Goal: Information Seeking & Learning: Learn about a topic

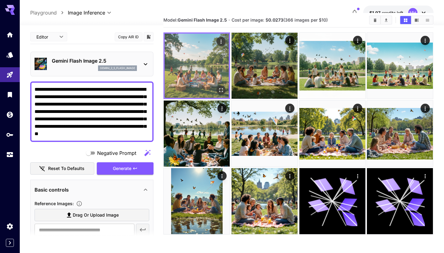
click at [216, 76] on img at bounding box center [197, 66] width 64 height 64
click at [220, 89] on icon "Open in fullscreen" at bounding box center [222, 91] width 4 height 4
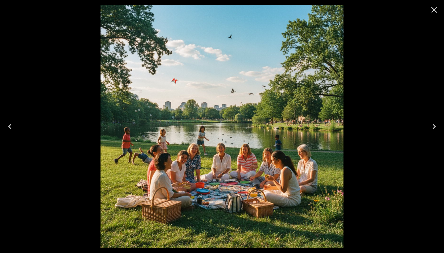
click at [433, 123] on icon "Next" at bounding box center [435, 127] width 10 height 10
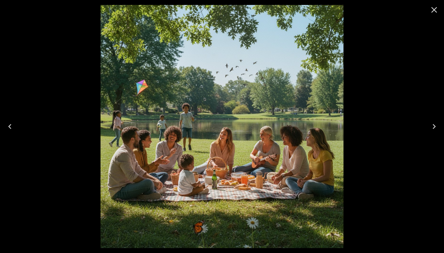
click at [431, 127] on icon "Next" at bounding box center [435, 127] width 10 height 10
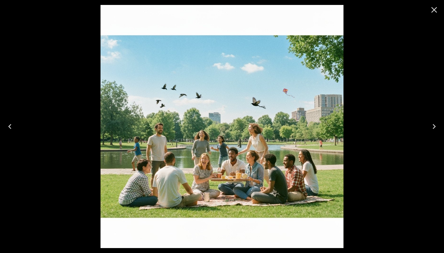
click at [431, 127] on icon "Next" at bounding box center [435, 127] width 10 height 10
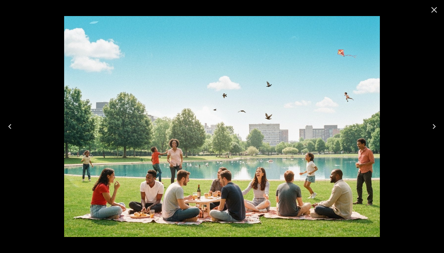
click at [436, 10] on icon "Close" at bounding box center [435, 10] width 10 height 10
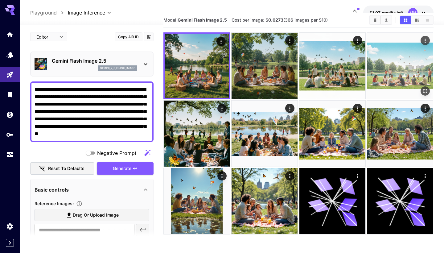
click at [387, 69] on img at bounding box center [400, 66] width 66 height 66
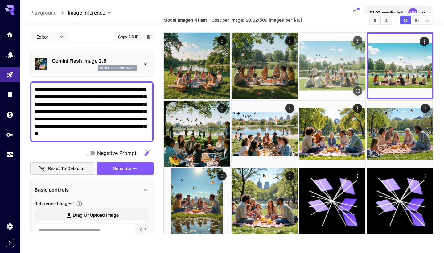
click at [354, 71] on img at bounding box center [333, 66] width 66 height 66
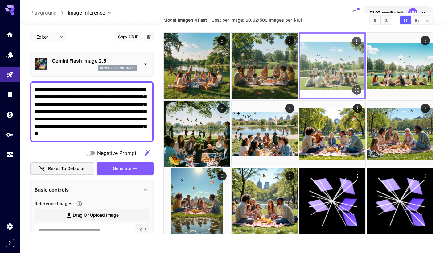
click at [354, 72] on img at bounding box center [333, 66] width 64 height 64
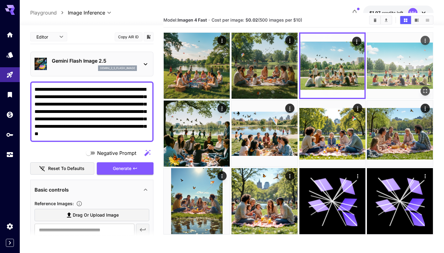
click at [407, 81] on img at bounding box center [400, 66] width 66 height 66
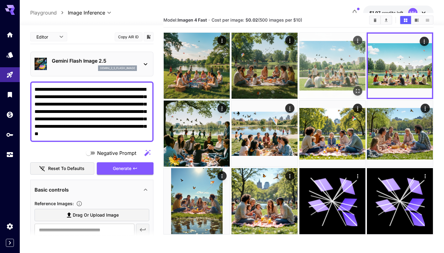
click at [348, 75] on img at bounding box center [333, 66] width 66 height 66
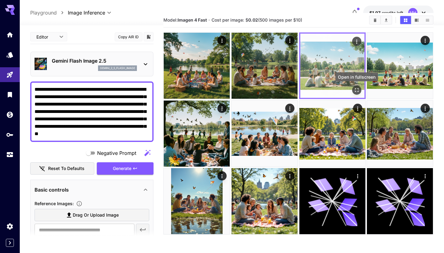
click at [357, 92] on icon "Open in fullscreen" at bounding box center [357, 90] width 6 height 6
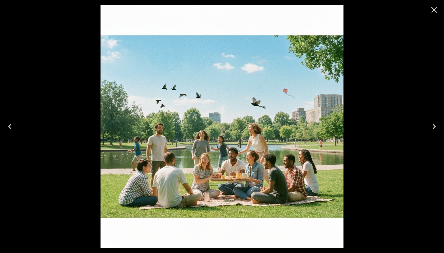
click at [434, 130] on icon "Next" at bounding box center [435, 127] width 10 height 10
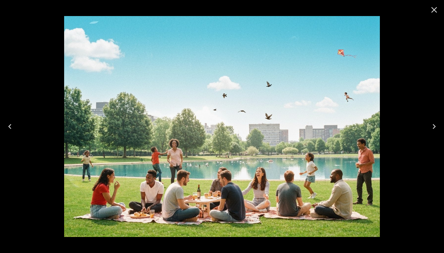
click at [10, 130] on icon "Previous" at bounding box center [10, 127] width 10 height 10
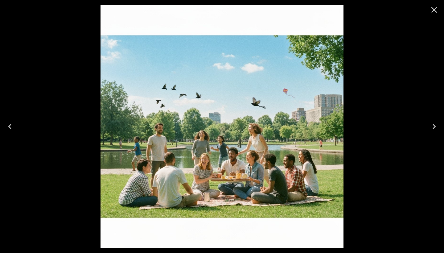
click at [430, 11] on icon "Close" at bounding box center [435, 10] width 10 height 10
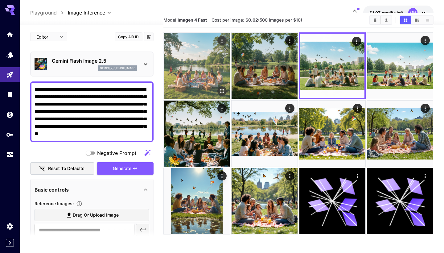
click at [207, 74] on img at bounding box center [197, 66] width 66 height 66
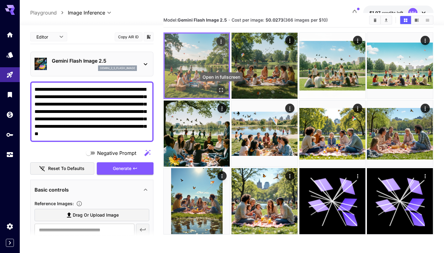
click at [221, 89] on icon "Open in fullscreen" at bounding box center [221, 90] width 6 height 6
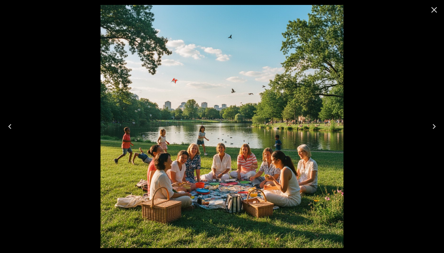
click at [432, 126] on icon "Next" at bounding box center [435, 127] width 10 height 10
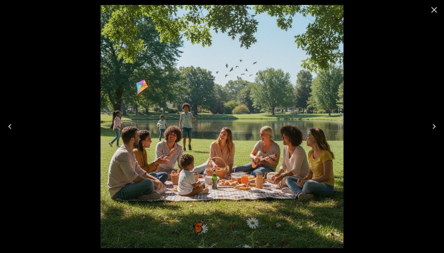
click at [437, 129] on icon "Next" at bounding box center [435, 127] width 10 height 10
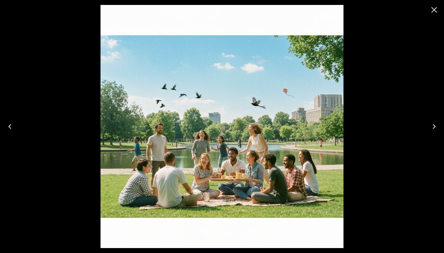
click at [438, 131] on icon "Next" at bounding box center [435, 127] width 10 height 10
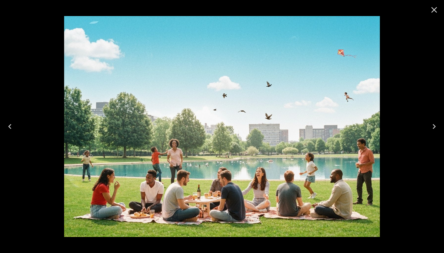
click at [438, 131] on icon "Next" at bounding box center [435, 127] width 10 height 10
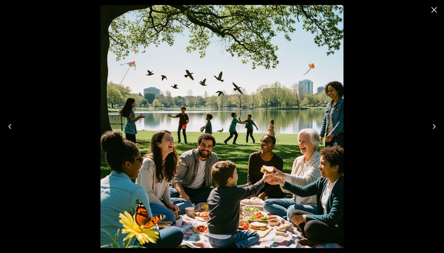
click at [435, 12] on icon "Close" at bounding box center [435, 10] width 10 height 10
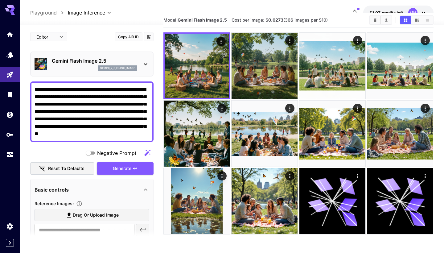
click at [145, 62] on icon at bounding box center [145, 63] width 7 height 7
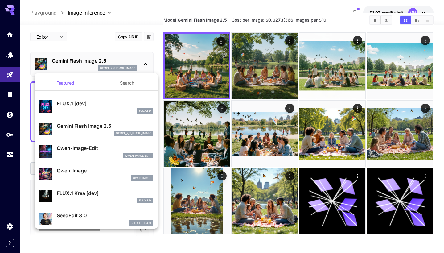
click at [132, 59] on div at bounding box center [222, 126] width 444 height 253
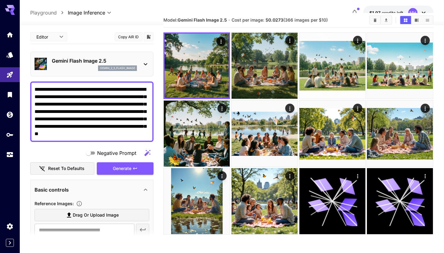
click at [133, 65] on div "Gemini Flash Image 2.5 gemini_2_5_flash_image" at bounding box center [94, 64] width 85 height 14
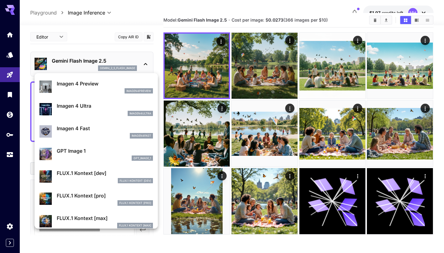
scroll to position [279, 0]
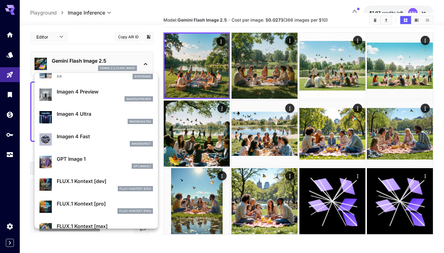
click at [31, 142] on div at bounding box center [222, 126] width 444 height 253
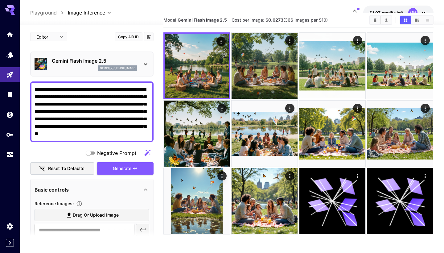
drag, startPoint x: 131, startPoint y: 135, endPoint x: 138, endPoint y: 135, distance: 7.1
click at [138, 135] on textarea "**********" at bounding box center [92, 112] width 115 height 52
type textarea "**********"
click at [138, 169] on button "Generate" at bounding box center [125, 168] width 57 height 13
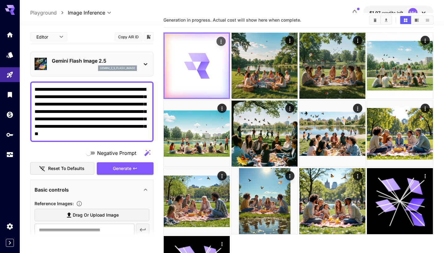
click at [200, 71] on icon at bounding box center [197, 66] width 26 height 26
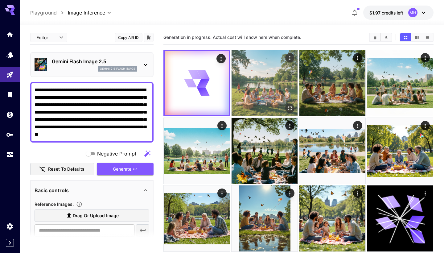
scroll to position [0, 0]
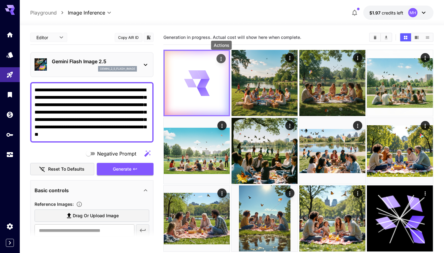
click at [224, 58] on icon "Actions" at bounding box center [221, 59] width 6 height 6
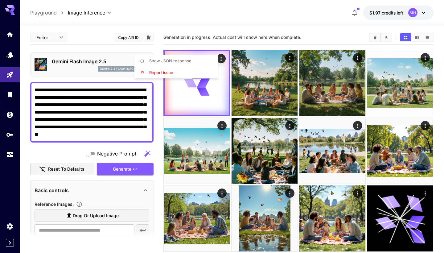
click at [249, 61] on div at bounding box center [222, 126] width 444 height 253
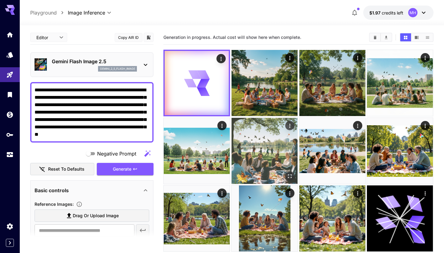
click at [269, 152] on img at bounding box center [265, 151] width 66 height 66
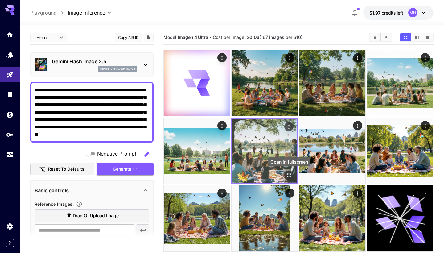
click at [290, 175] on icon "Open in fullscreen" at bounding box center [289, 175] width 6 height 6
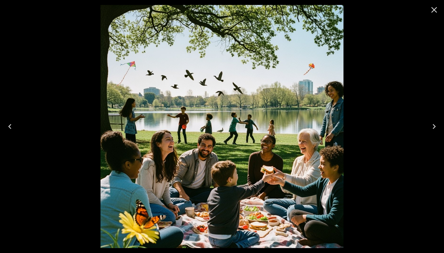
click at [438, 127] on icon "Next" at bounding box center [435, 127] width 10 height 10
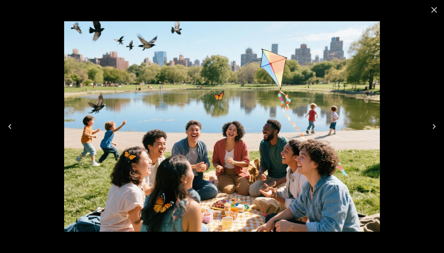
click at [432, 125] on icon "Next" at bounding box center [435, 127] width 10 height 10
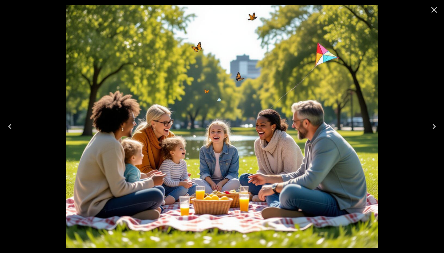
click at [431, 127] on icon "Next" at bounding box center [435, 127] width 10 height 10
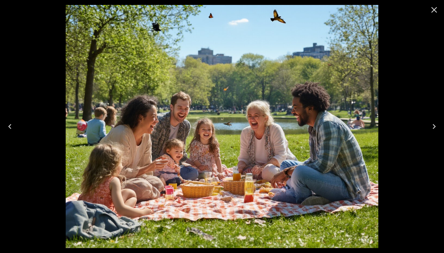
click at [435, 126] on icon "Next" at bounding box center [434, 126] width 3 height 5
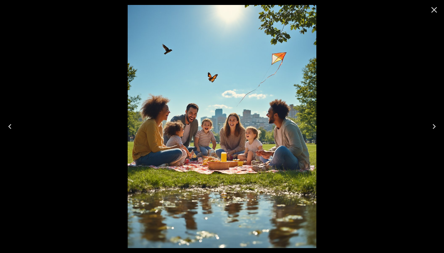
click at [435, 126] on icon "Next" at bounding box center [434, 126] width 3 height 5
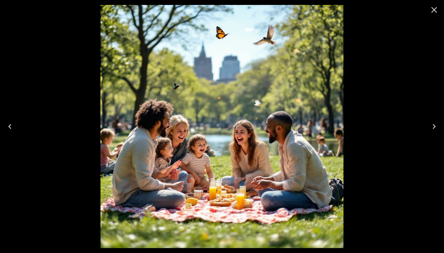
click at [435, 126] on icon "Next" at bounding box center [434, 126] width 3 height 5
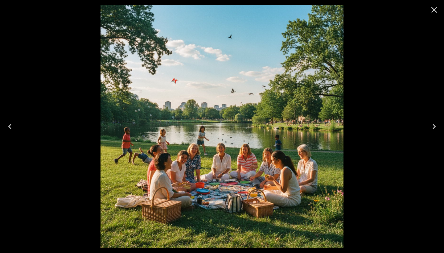
click at [437, 13] on icon "Close" at bounding box center [435, 10] width 10 height 10
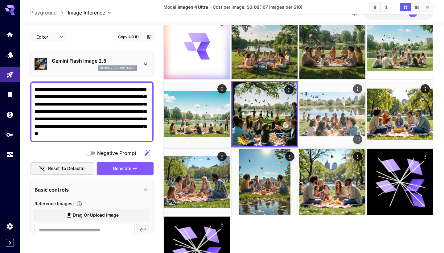
scroll to position [40, 0]
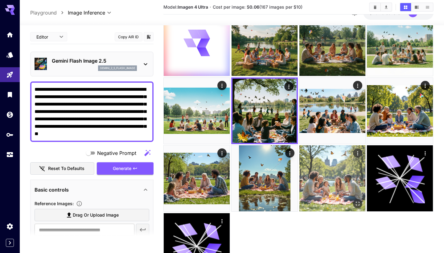
click at [312, 180] on img at bounding box center [333, 178] width 66 height 66
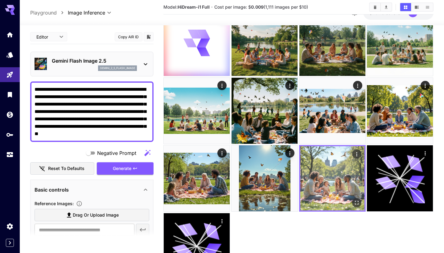
click at [312, 180] on img at bounding box center [333, 178] width 64 height 64
click at [358, 202] on icon "Open in fullscreen" at bounding box center [357, 203] width 6 height 6
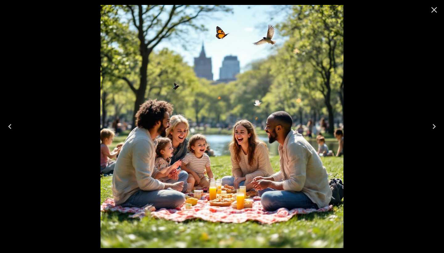
click at [10, 128] on icon "Previous" at bounding box center [10, 127] width 10 height 10
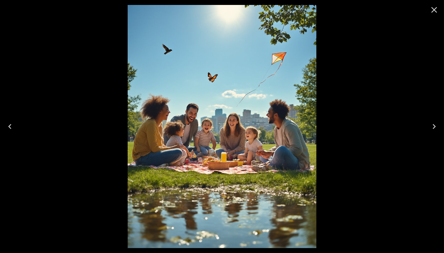
click at [10, 128] on icon "Previous" at bounding box center [10, 127] width 10 height 10
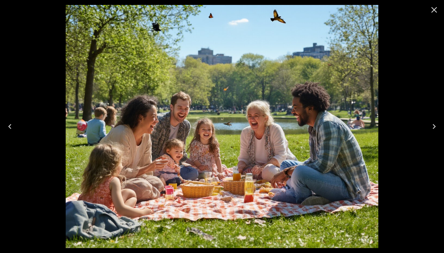
click at [10, 128] on icon "Previous" at bounding box center [10, 127] width 10 height 10
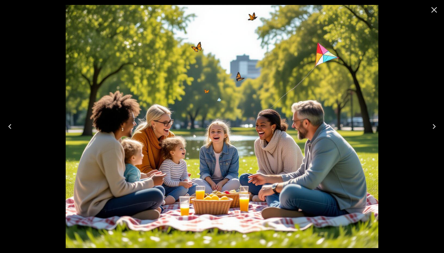
click at [10, 128] on icon "Previous" at bounding box center [10, 127] width 10 height 10
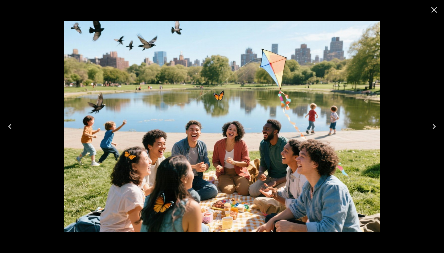
click at [12, 127] on icon "Previous" at bounding box center [10, 127] width 10 height 10
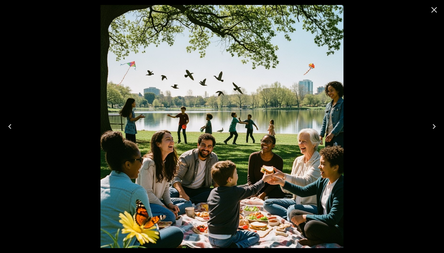
click at [12, 127] on icon "Previous" at bounding box center [10, 127] width 10 height 10
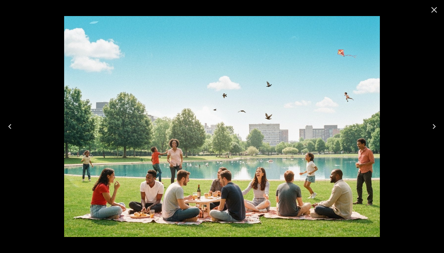
click at [12, 127] on icon "Previous" at bounding box center [10, 127] width 10 height 10
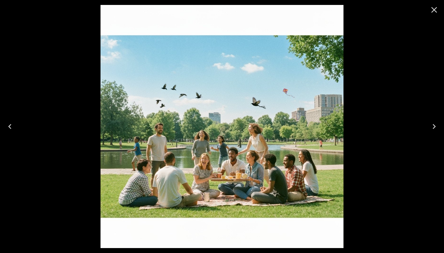
click at [12, 127] on icon "Previous" at bounding box center [10, 127] width 10 height 10
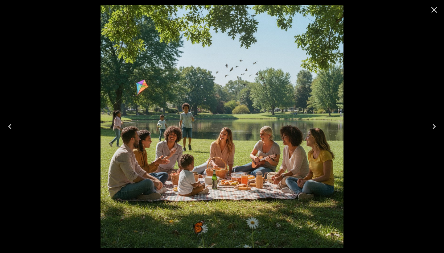
click at [12, 127] on icon "Previous" at bounding box center [10, 127] width 10 height 10
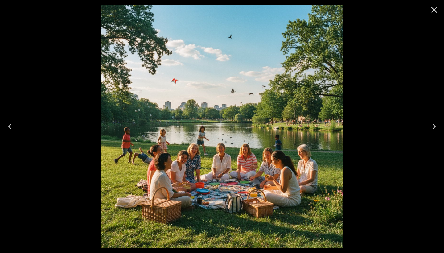
click at [12, 127] on icon "Previous" at bounding box center [10, 127] width 10 height 10
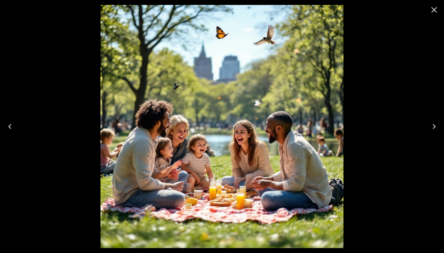
click at [435, 128] on icon "Next" at bounding box center [435, 127] width 10 height 10
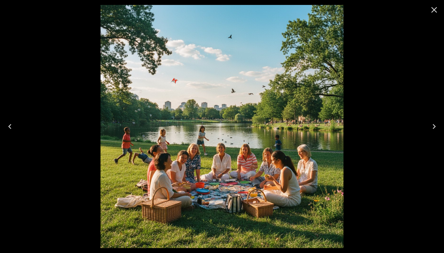
click at [434, 9] on icon "Close" at bounding box center [435, 10] width 6 height 6
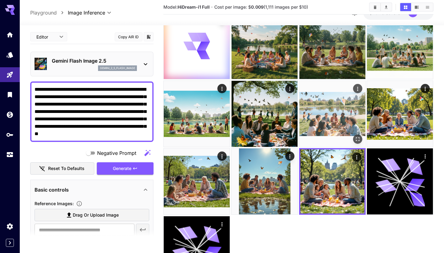
scroll to position [44, 0]
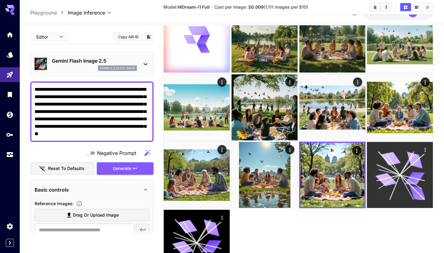
click at [388, 170] on icon at bounding box center [388, 170] width 23 height 10
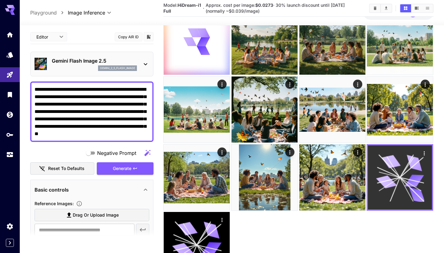
click at [388, 170] on icon at bounding box center [400, 177] width 48 height 48
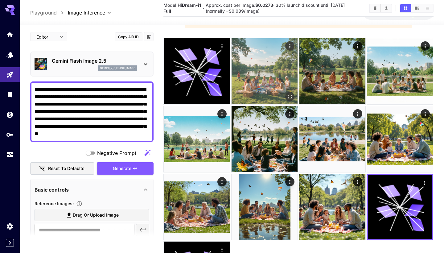
click at [263, 82] on img at bounding box center [265, 71] width 66 height 66
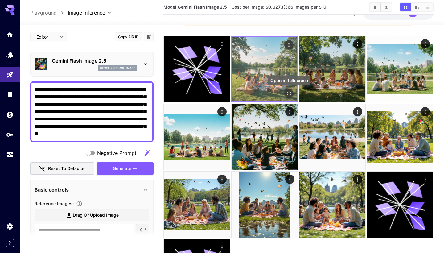
click at [292, 94] on icon "Open in fullscreen" at bounding box center [289, 93] width 6 height 6
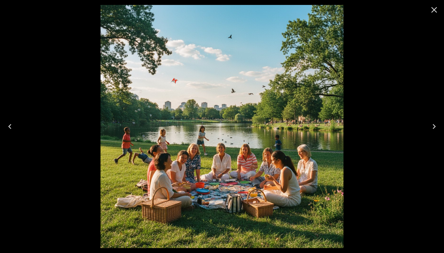
click at [437, 10] on icon "Close" at bounding box center [435, 10] width 10 height 10
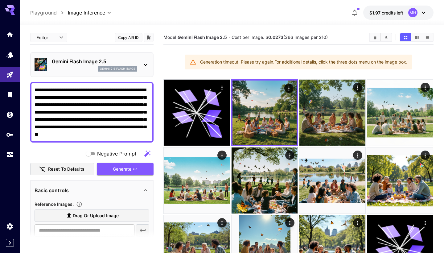
scroll to position [0, 0]
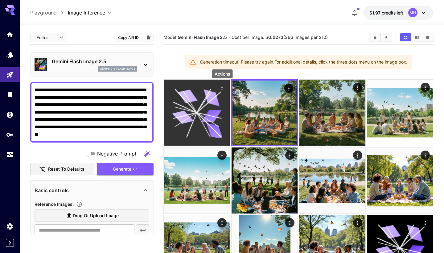
click at [221, 89] on icon "Actions" at bounding box center [222, 88] width 6 height 6
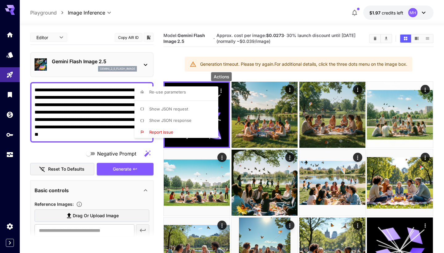
click at [217, 131] on li "Report issue" at bounding box center [179, 133] width 88 height 12
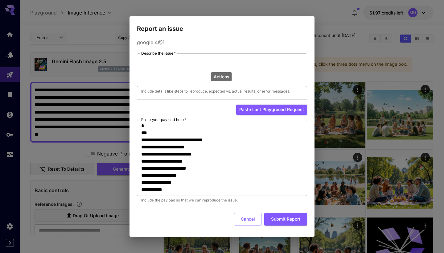
click at [323, 88] on div "**********" at bounding box center [222, 126] width 444 height 253
click at [244, 216] on button "Cancel" at bounding box center [248, 219] width 28 height 13
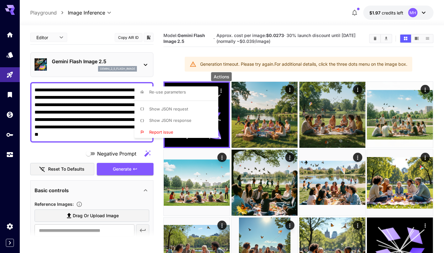
click at [268, 103] on div at bounding box center [222, 126] width 444 height 253
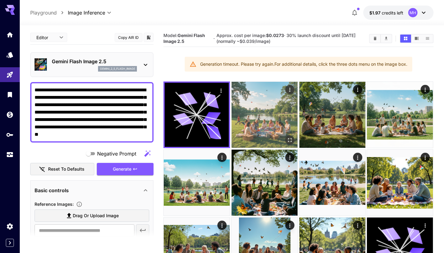
click at [275, 125] on img at bounding box center [265, 115] width 66 height 66
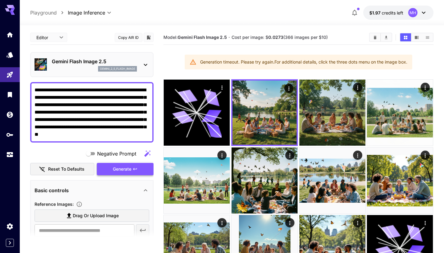
click at [134, 168] on icon "button" at bounding box center [135, 169] width 5 height 5
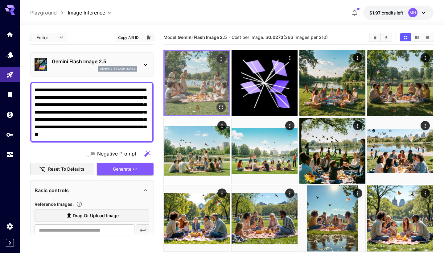
click at [221, 109] on icon "Open in fullscreen" at bounding box center [221, 107] width 6 height 6
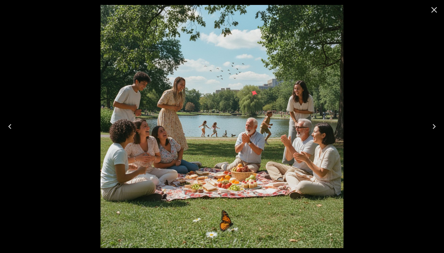
click at [436, 12] on icon "Close" at bounding box center [435, 10] width 6 height 6
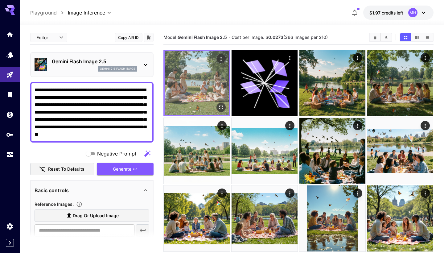
click at [202, 94] on img at bounding box center [197, 83] width 64 height 64
click at [220, 109] on icon "Open in fullscreen" at bounding box center [222, 108] width 4 height 4
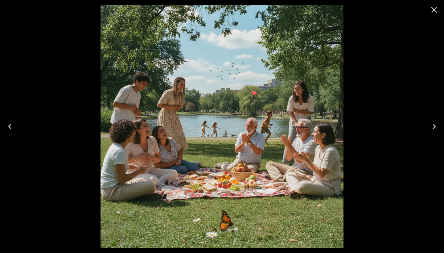
click at [436, 8] on icon "Close" at bounding box center [435, 10] width 6 height 6
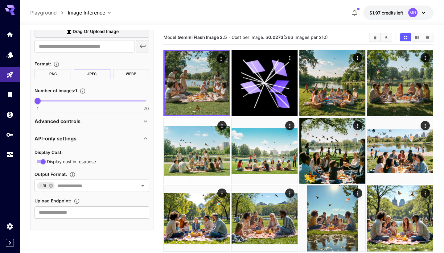
scroll to position [184, 0]
click at [137, 121] on div "Advanced controls" at bounding box center [88, 121] width 107 height 7
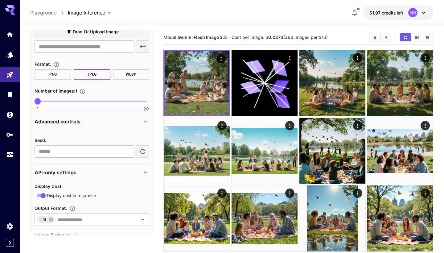
click at [135, 169] on div "API-only settings" at bounding box center [88, 172] width 107 height 7
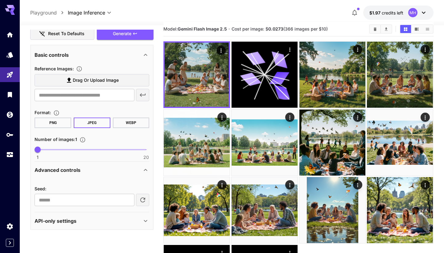
scroll to position [10, 0]
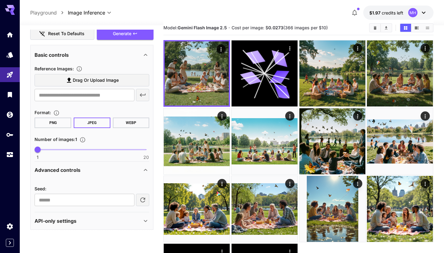
click at [140, 218] on div "API-only settings" at bounding box center [88, 220] width 107 height 7
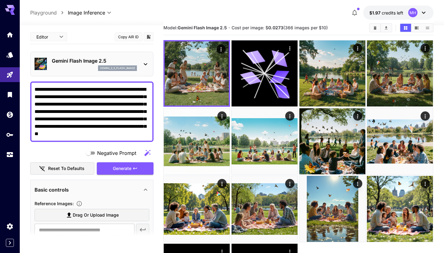
scroll to position [0, 0]
click at [124, 63] on p "Gemini Flash Image 2.5" at bounding box center [94, 60] width 85 height 7
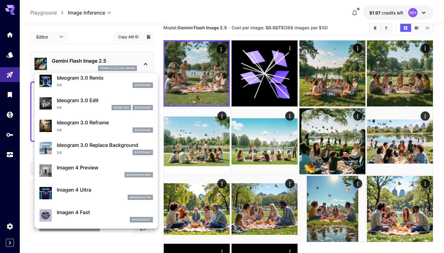
scroll to position [202, 0]
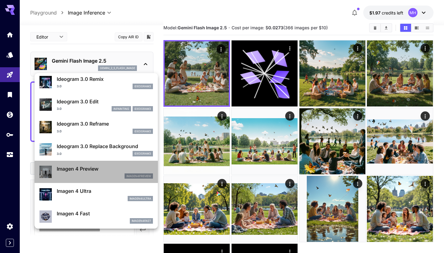
click at [117, 176] on div "imagen4preview" at bounding box center [105, 176] width 96 height 6
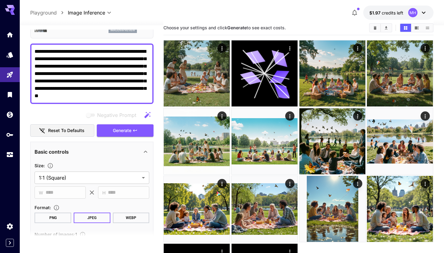
scroll to position [44, 0]
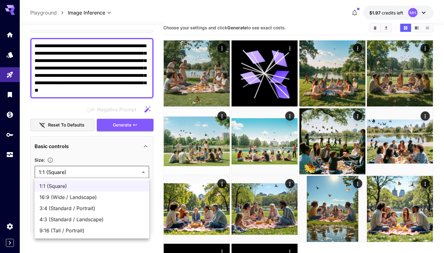
click at [119, 172] on body "**********" at bounding box center [222, 159] width 444 height 338
click at [114, 215] on li "4:3 (Standard / Landscape)" at bounding box center [92, 219] width 115 height 11
type input "**********"
type input "****"
type input "***"
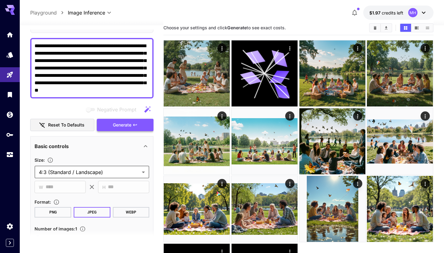
click at [125, 129] on button "Generate" at bounding box center [125, 125] width 57 height 13
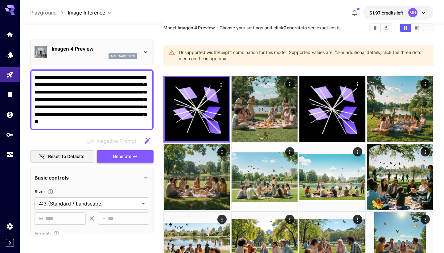
scroll to position [8, 0]
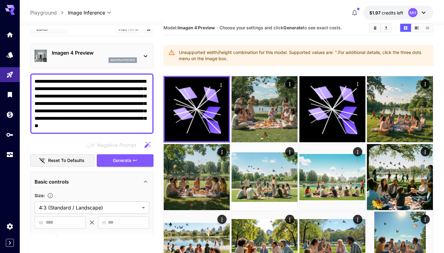
click at [140, 124] on textarea "**********" at bounding box center [92, 104] width 115 height 52
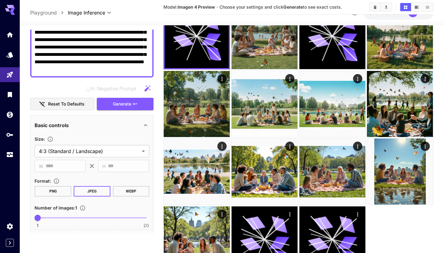
scroll to position [66, 0]
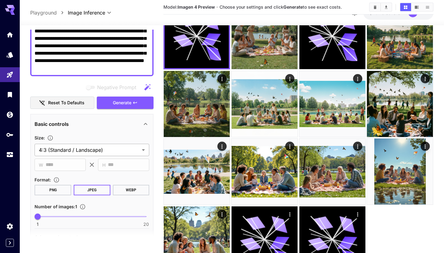
type textarea "**********"
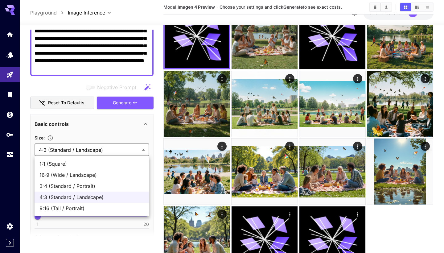
click at [116, 152] on body "**********" at bounding box center [222, 104] width 444 height 374
click at [105, 185] on span "3:4 (Standard / Portrait)" at bounding box center [91, 185] width 105 height 7
type input "**********"
type input "***"
type input "****"
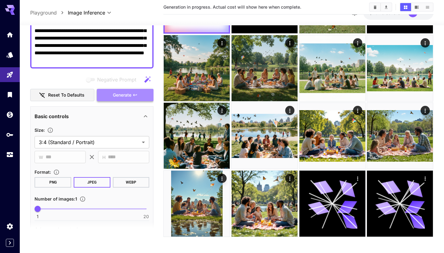
click at [130, 105] on div "**********" at bounding box center [91, 164] width 123 height 416
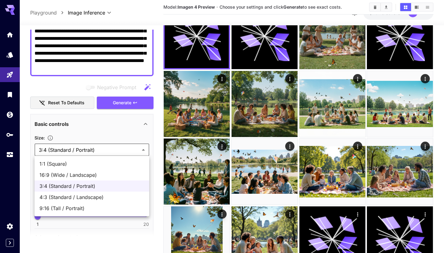
click at [115, 153] on body "**********" at bounding box center [222, 104] width 444 height 374
click at [107, 162] on span "1:1 (Square)" at bounding box center [91, 163] width 105 height 7
type input "**********"
type input "****"
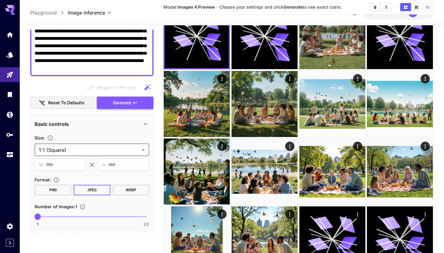
click at [123, 104] on span "Generate" at bounding box center [122, 103] width 19 height 8
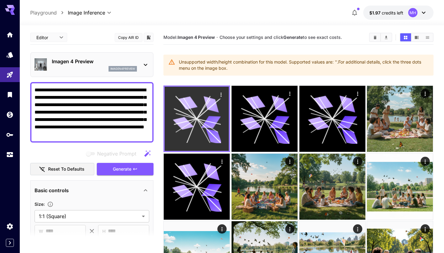
scroll to position [0, 0]
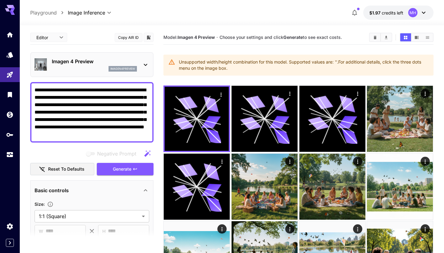
click at [131, 70] on p "imagen4preview" at bounding box center [122, 69] width 25 height 4
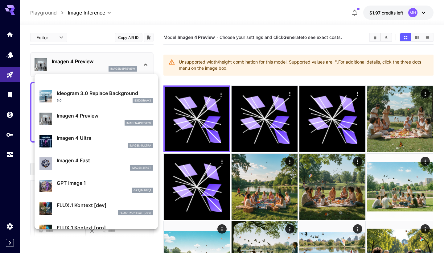
scroll to position [244, 0]
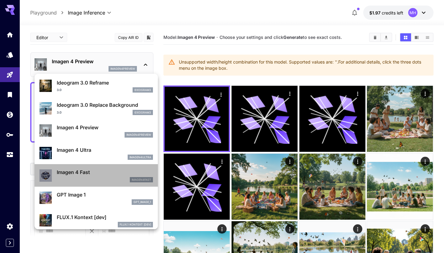
click at [110, 178] on div "imagen4fast" at bounding box center [105, 180] width 96 height 6
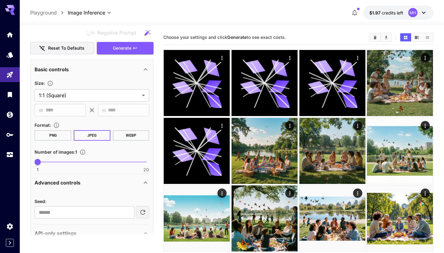
scroll to position [126, 0]
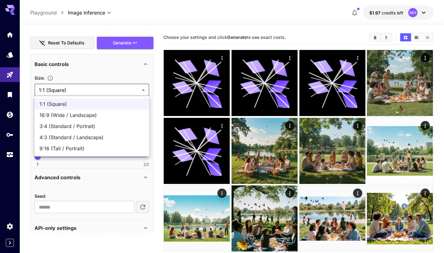
click at [133, 91] on body "**********" at bounding box center [222, 203] width 444 height 406
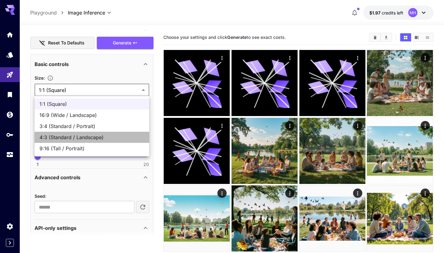
click at [125, 135] on span "4:3 (Standard / Landscape)" at bounding box center [91, 137] width 105 height 7
type input "**********"
type input "****"
type input "***"
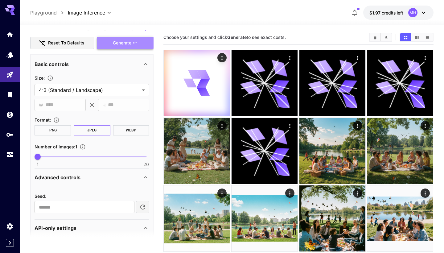
click at [144, 39] on button "Generate" at bounding box center [125, 43] width 57 height 13
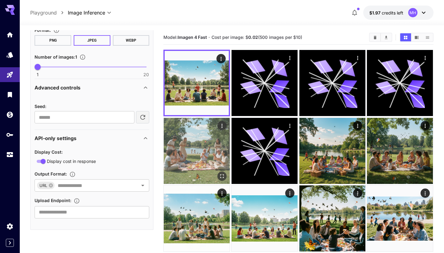
scroll to position [216, 0]
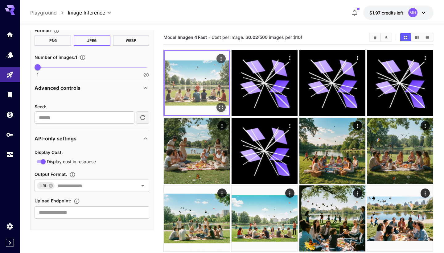
click at [217, 88] on img at bounding box center [197, 83] width 64 height 64
click at [222, 109] on icon "Open in fullscreen" at bounding box center [221, 107] width 6 height 6
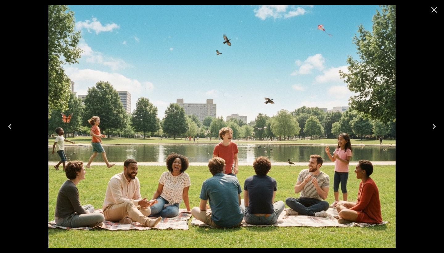
click at [432, 126] on icon "Next" at bounding box center [435, 127] width 10 height 10
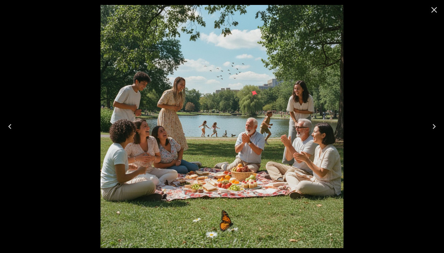
click at [432, 126] on icon "Next" at bounding box center [435, 127] width 10 height 10
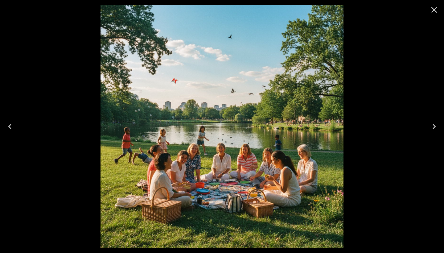
click at [432, 126] on icon "Next" at bounding box center [435, 127] width 10 height 10
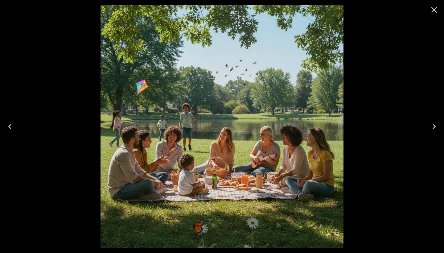
click at [432, 126] on icon "Next" at bounding box center [435, 127] width 10 height 10
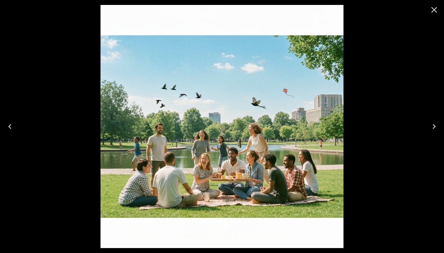
click at [437, 125] on icon "Next" at bounding box center [435, 127] width 10 height 10
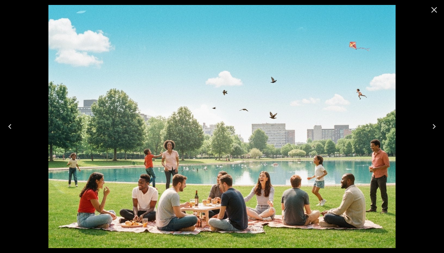
click at [13, 129] on icon "Previous" at bounding box center [10, 127] width 10 height 10
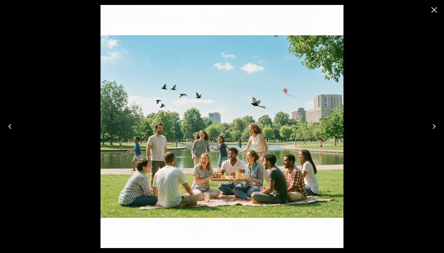
click at [13, 129] on icon "Previous" at bounding box center [10, 127] width 10 height 10
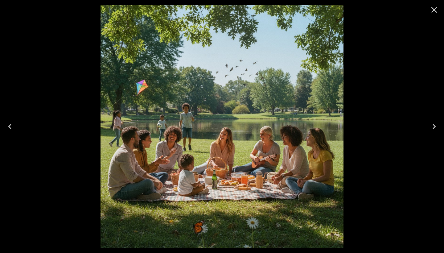
click at [13, 129] on icon "Previous" at bounding box center [10, 127] width 10 height 10
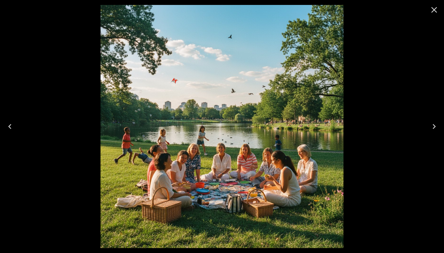
click at [13, 129] on icon "Previous" at bounding box center [10, 127] width 10 height 10
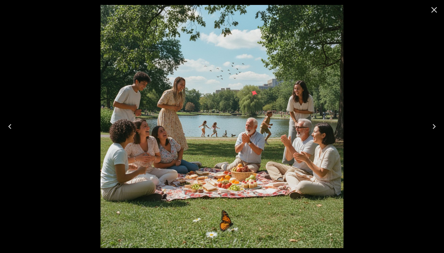
click at [13, 129] on icon "Previous" at bounding box center [10, 127] width 10 height 10
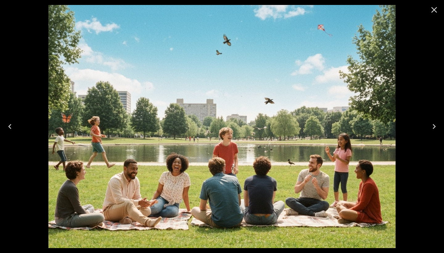
click at [13, 129] on icon "Previous" at bounding box center [10, 127] width 10 height 10
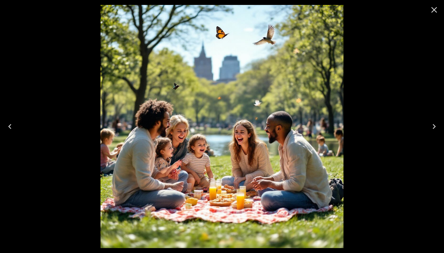
click at [13, 129] on icon "Previous" at bounding box center [10, 127] width 10 height 10
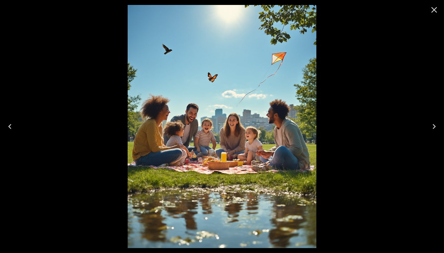
click at [13, 129] on icon "Previous" at bounding box center [10, 127] width 10 height 10
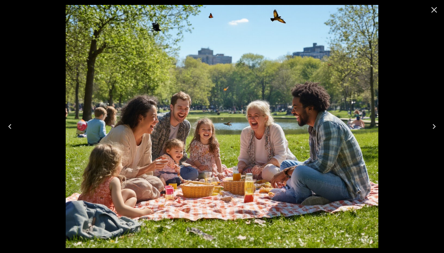
click at [13, 129] on icon "Previous" at bounding box center [10, 127] width 10 height 10
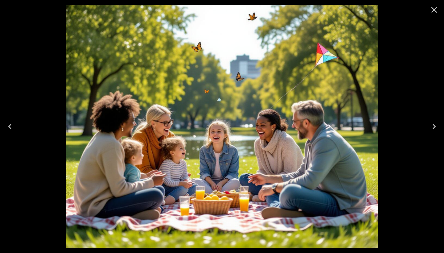
click at [13, 129] on icon "Previous" at bounding box center [10, 127] width 10 height 10
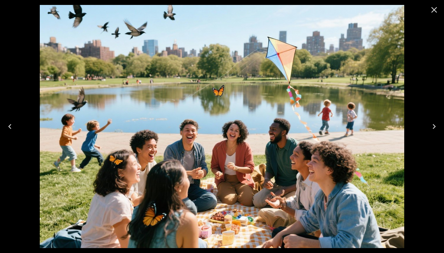
click at [13, 129] on icon "Previous" at bounding box center [10, 127] width 10 height 10
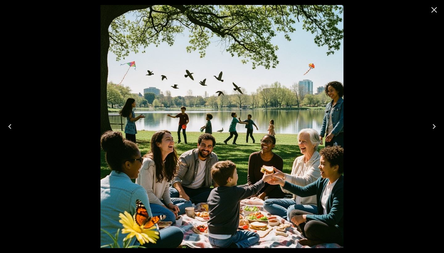
click at [13, 129] on icon "Previous" at bounding box center [10, 127] width 10 height 10
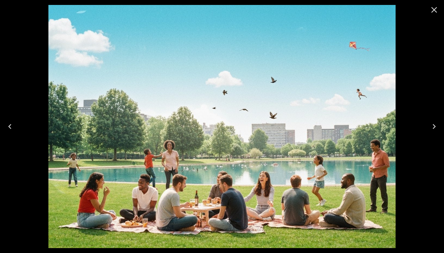
click at [435, 11] on icon "Close" at bounding box center [435, 10] width 6 height 6
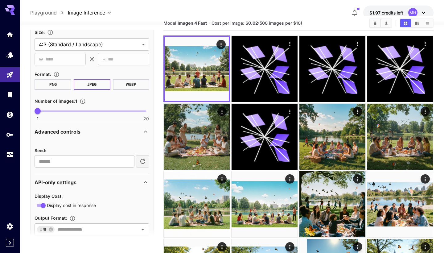
scroll to position [169, 0]
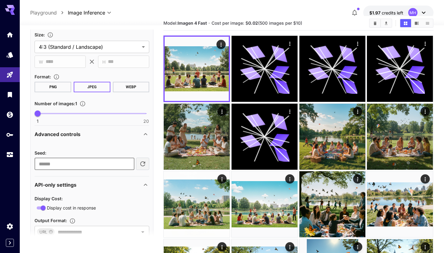
click at [128, 163] on input "*" at bounding box center [85, 164] width 100 height 12
type input "*"
click at [128, 163] on input "*" at bounding box center [85, 164] width 100 height 12
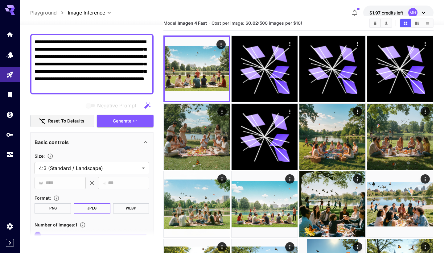
scroll to position [38, 0]
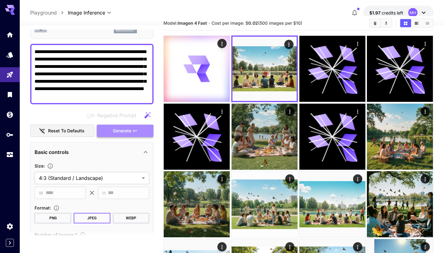
click at [136, 135] on button "Generate" at bounding box center [125, 131] width 57 height 13
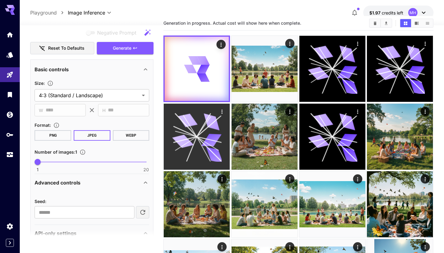
scroll to position [121, 0]
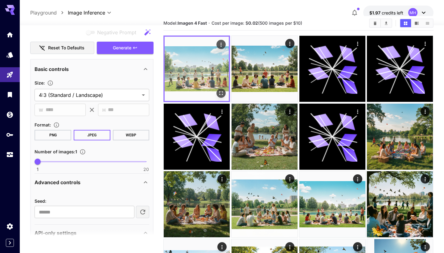
click at [192, 81] on img at bounding box center [197, 69] width 64 height 64
click at [220, 95] on icon "Open in fullscreen" at bounding box center [221, 93] width 6 height 6
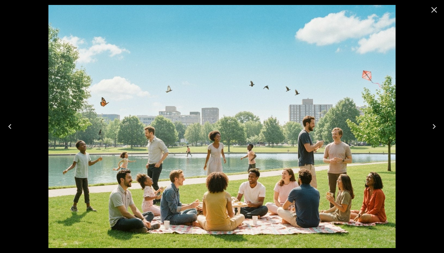
click at [431, 7] on icon "Close" at bounding box center [435, 10] width 10 height 10
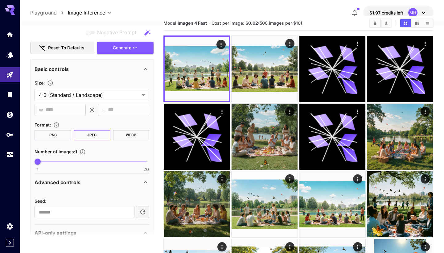
click at [12, 15] on icon at bounding box center [12, 12] width 5 height 3
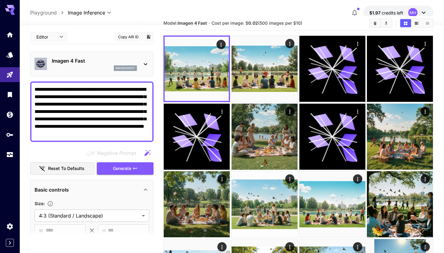
scroll to position [0, 0]
click at [97, 65] on div "Imagen 4 Fast imagen4fast" at bounding box center [94, 64] width 85 height 14
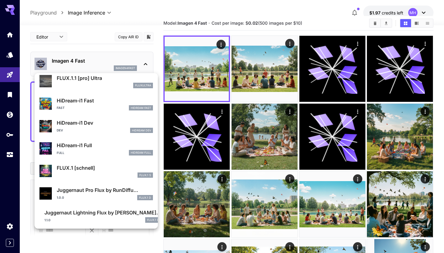
scroll to position [469, 0]
click at [161, 13] on div at bounding box center [222, 126] width 444 height 253
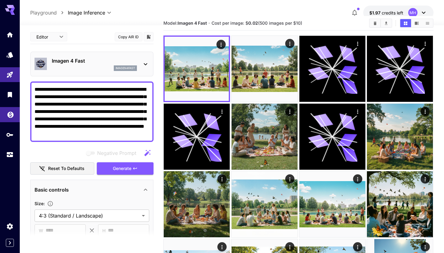
click at [3, 117] on link at bounding box center [10, 114] width 20 height 15
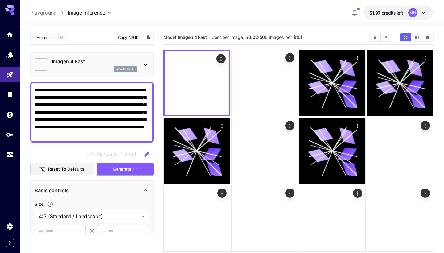
type input "**********"
type input "****"
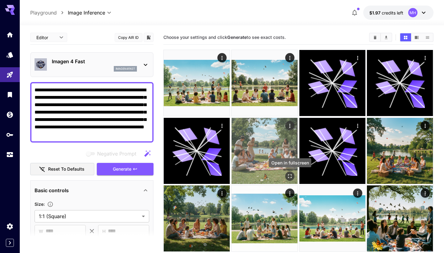
click at [290, 173] on icon "Open in fullscreen" at bounding box center [290, 176] width 6 height 6
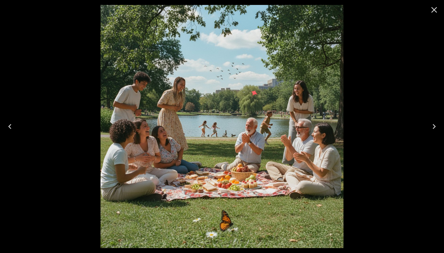
click at [430, 127] on icon "Next" at bounding box center [435, 127] width 10 height 10
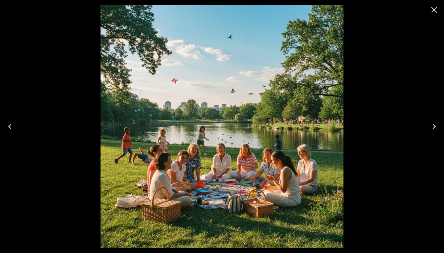
click at [431, 127] on icon "Next" at bounding box center [435, 127] width 10 height 10
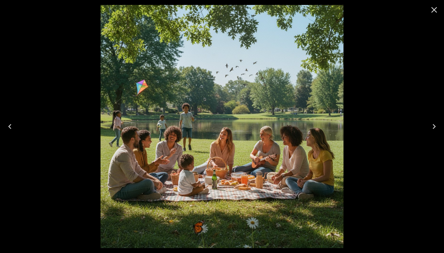
click at [431, 127] on icon "Next" at bounding box center [435, 127] width 10 height 10
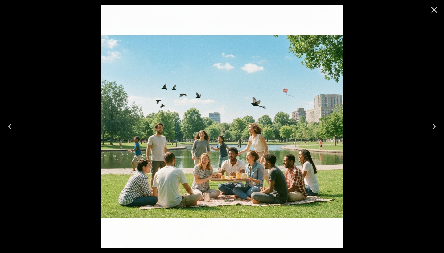
click at [431, 127] on icon "Next" at bounding box center [435, 127] width 10 height 10
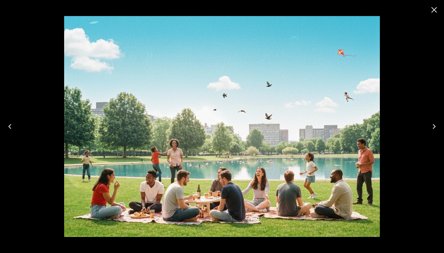
click at [431, 127] on icon "Next" at bounding box center [435, 127] width 10 height 10
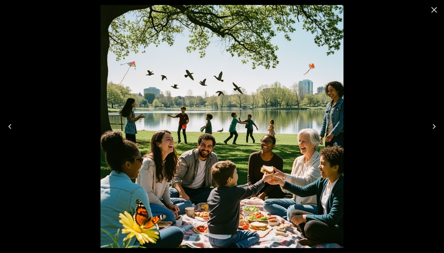
click at [431, 127] on icon "Next" at bounding box center [435, 127] width 10 height 10
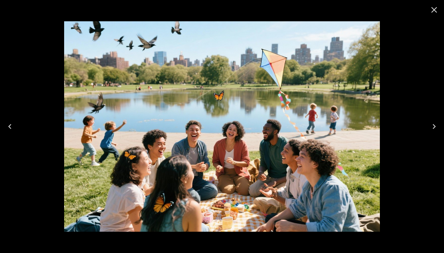
click at [9, 125] on icon "Previous" at bounding box center [10, 127] width 10 height 10
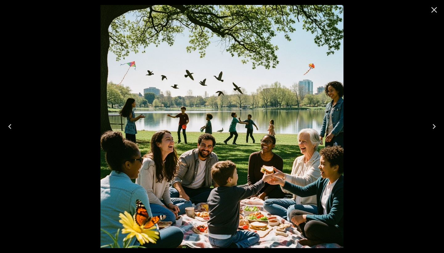
click at [436, 125] on icon "Next" at bounding box center [435, 127] width 10 height 10
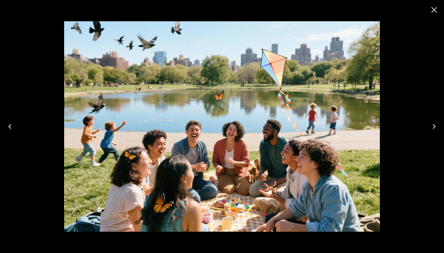
click at [436, 125] on icon "Next" at bounding box center [435, 127] width 10 height 10
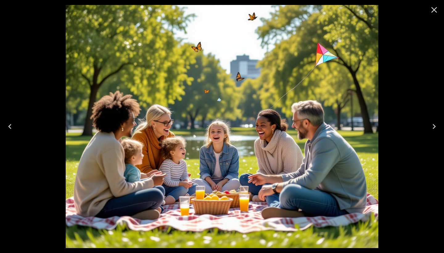
click at [436, 125] on icon "Next" at bounding box center [435, 127] width 10 height 10
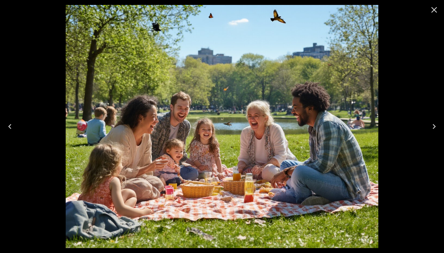
click at [439, 127] on icon "Next" at bounding box center [435, 127] width 10 height 10
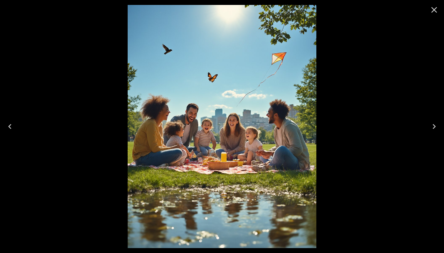
click at [435, 128] on icon "Next" at bounding box center [435, 127] width 10 height 10
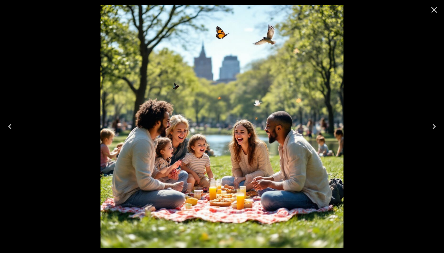
click at [11, 130] on icon "Previous" at bounding box center [10, 127] width 10 height 10
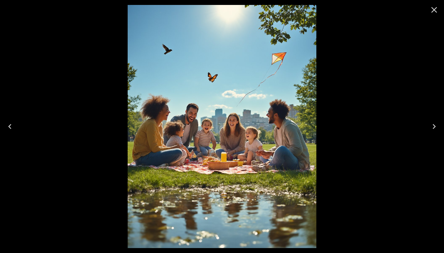
click at [11, 130] on icon "Previous" at bounding box center [10, 127] width 10 height 10
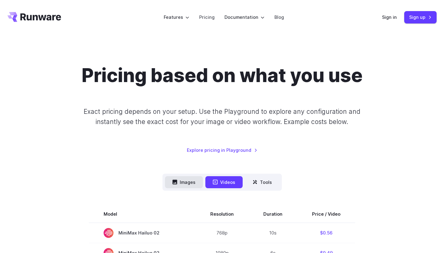
click at [186, 182] on button "Images" at bounding box center [184, 182] width 38 height 12
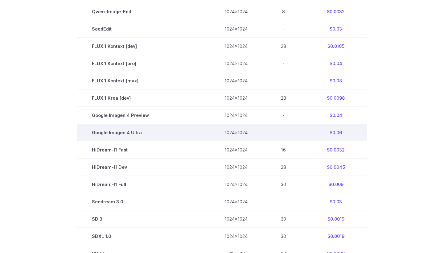
scroll to position [290, 0]
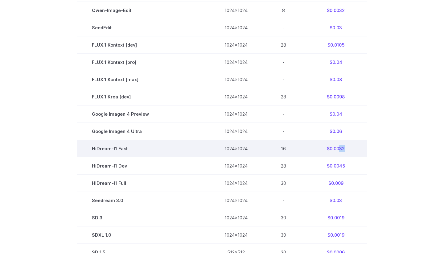
drag, startPoint x: 338, startPoint y: 150, endPoint x: 345, endPoint y: 152, distance: 7.2
click at [345, 152] on td "$0.0032" at bounding box center [336, 148] width 63 height 17
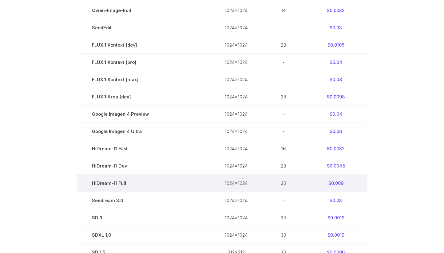
click at [340, 187] on td "$0.009" at bounding box center [336, 183] width 63 height 17
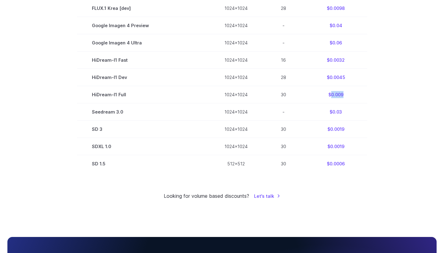
scroll to position [339, 0]
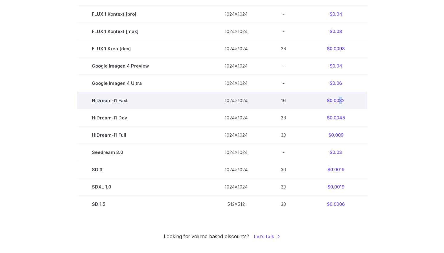
click at [340, 103] on td "$0.0032" at bounding box center [336, 100] width 63 height 17
click at [334, 104] on td "$0.0032" at bounding box center [336, 100] width 63 height 17
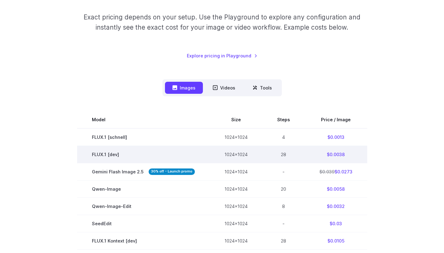
scroll to position [98, 0]
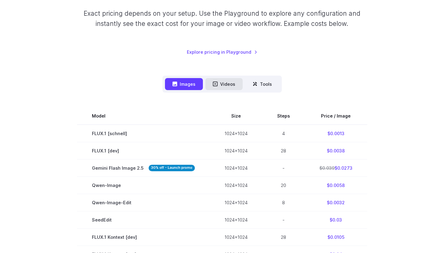
click at [232, 87] on button "Videos" at bounding box center [224, 84] width 37 height 12
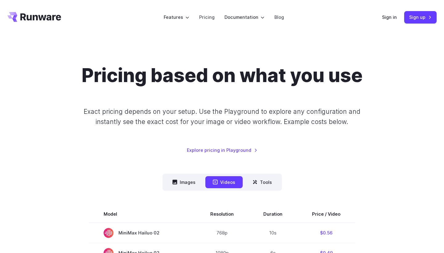
scroll to position [0, 0]
click at [186, 174] on nav "Images Videos Tools ****** ****** *****" at bounding box center [222, 182] width 119 height 17
click at [189, 183] on button "Images" at bounding box center [184, 182] width 38 height 12
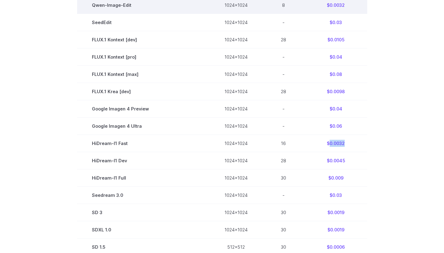
scroll to position [296, 0]
